Goal: Transaction & Acquisition: Obtain resource

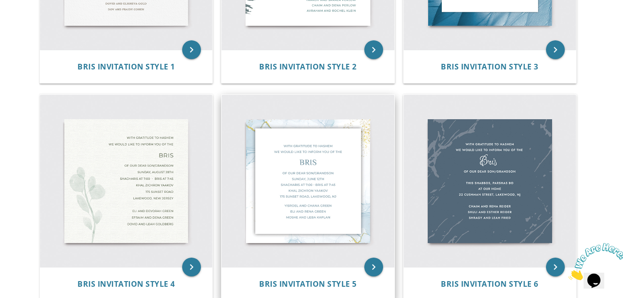
scroll to position [375, 0]
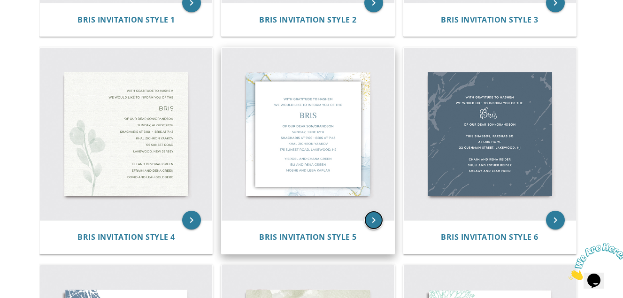
click at [371, 221] on icon "keyboard_arrow_right" at bounding box center [373, 220] width 19 height 19
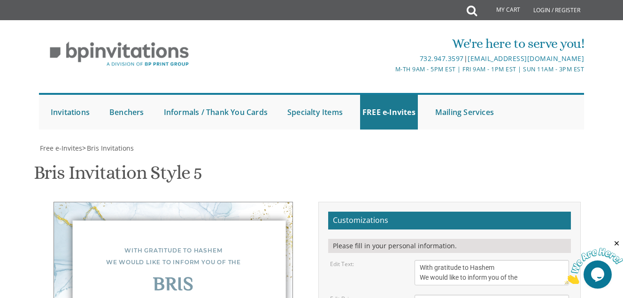
scroll to position [235, 0]
drag, startPoint x: 494, startPoint y: 156, endPoint x: 381, endPoint y: 141, distance: 113.6
type textarea "[PERSON_NAME] and [PERSON_NAME] [PERSON_NAME] and [PERSON_NAME]"
